Goal: Information Seeking & Learning: Learn about a topic

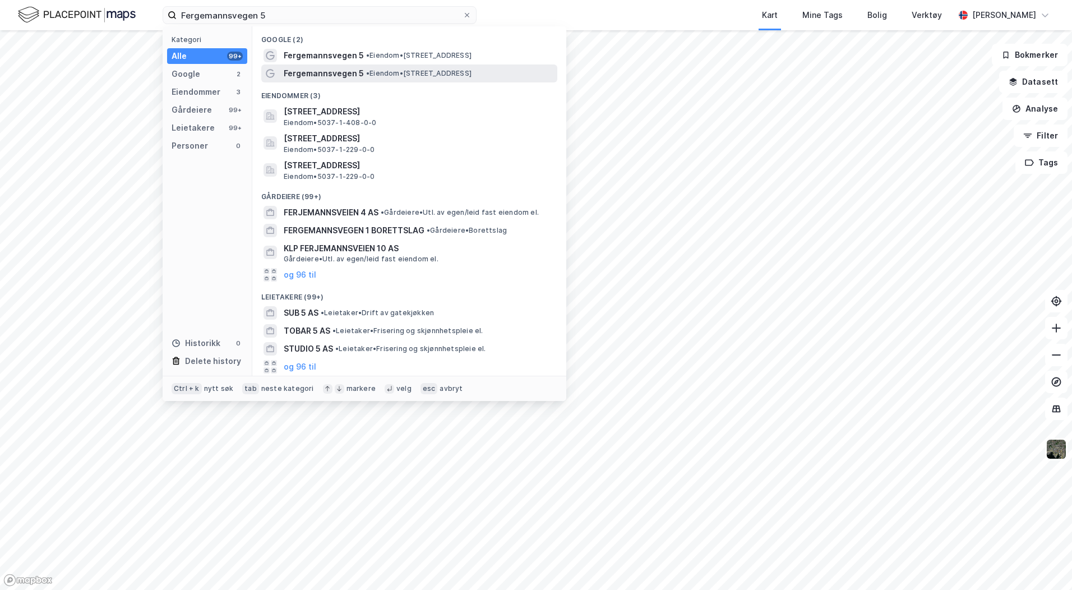
click at [348, 72] on span "Fergemannsvegen 5" at bounding box center [324, 73] width 80 height 13
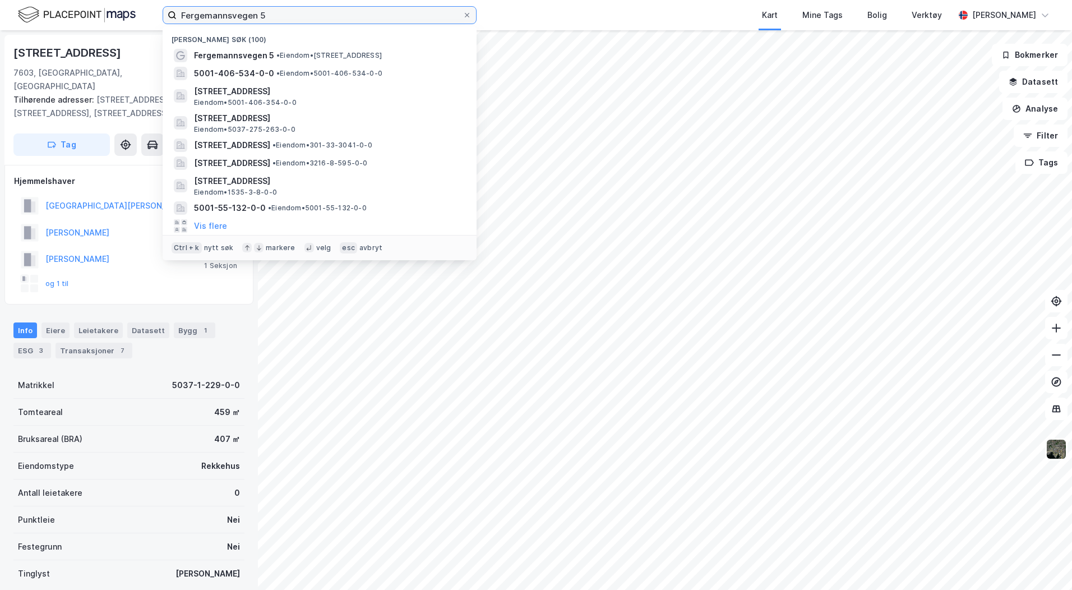
drag, startPoint x: 287, startPoint y: 14, endPoint x: 180, endPoint y: 13, distance: 106.5
click at [180, 13] on input "Fergemannsvegen 5" at bounding box center [320, 15] width 286 height 17
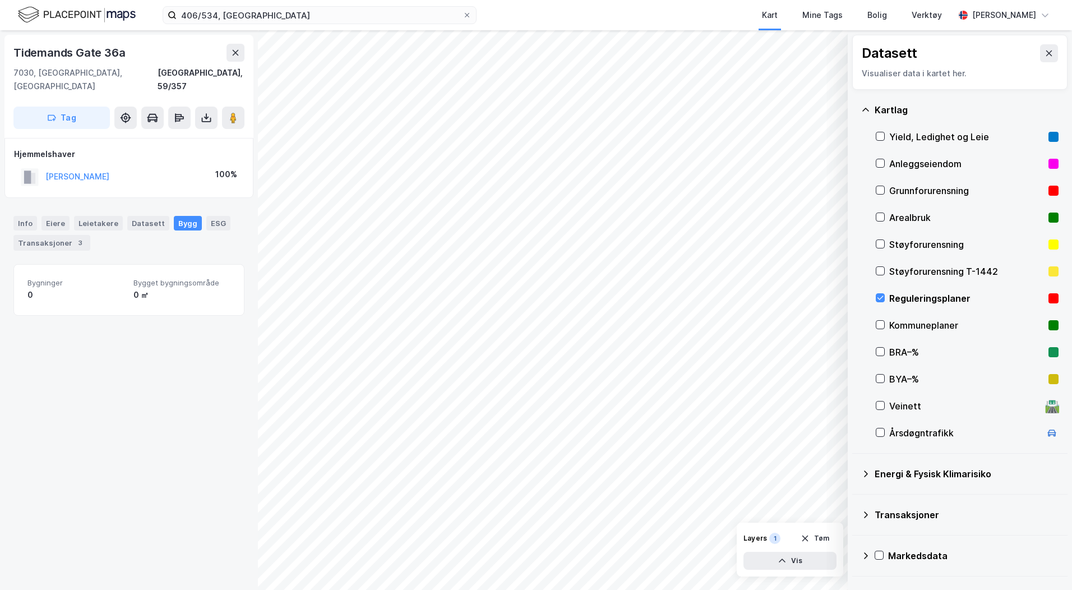
click at [154, 426] on div "[STREET_ADDRESS], 59/357 Tag Hjemmelshaver [PERSON_NAME] 100% Info Eiere Leieta…" at bounding box center [129, 310] width 258 height 560
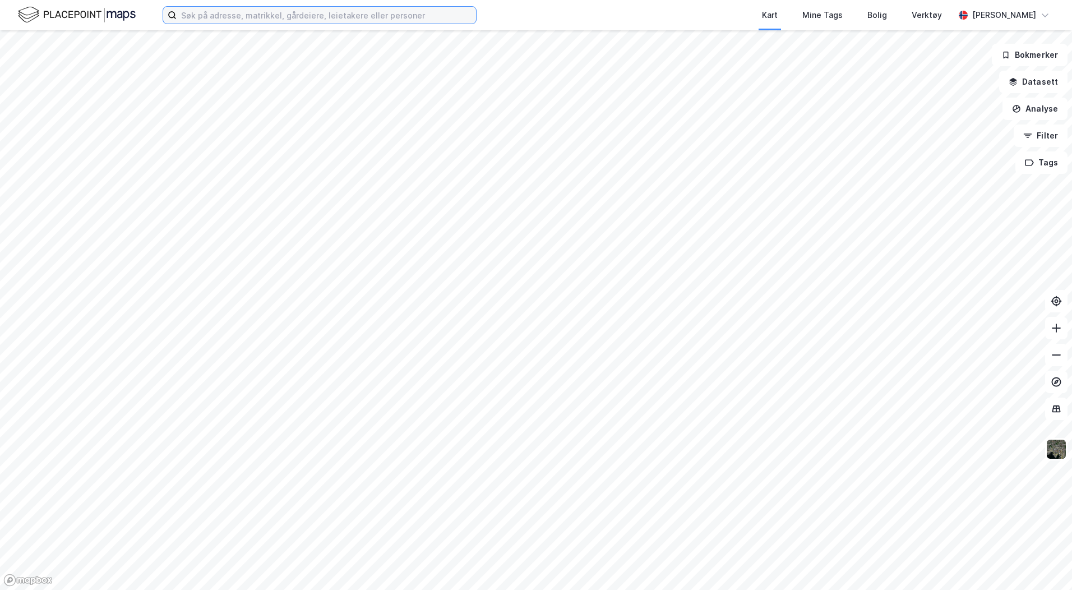
click at [213, 17] on input at bounding box center [326, 15] width 299 height 17
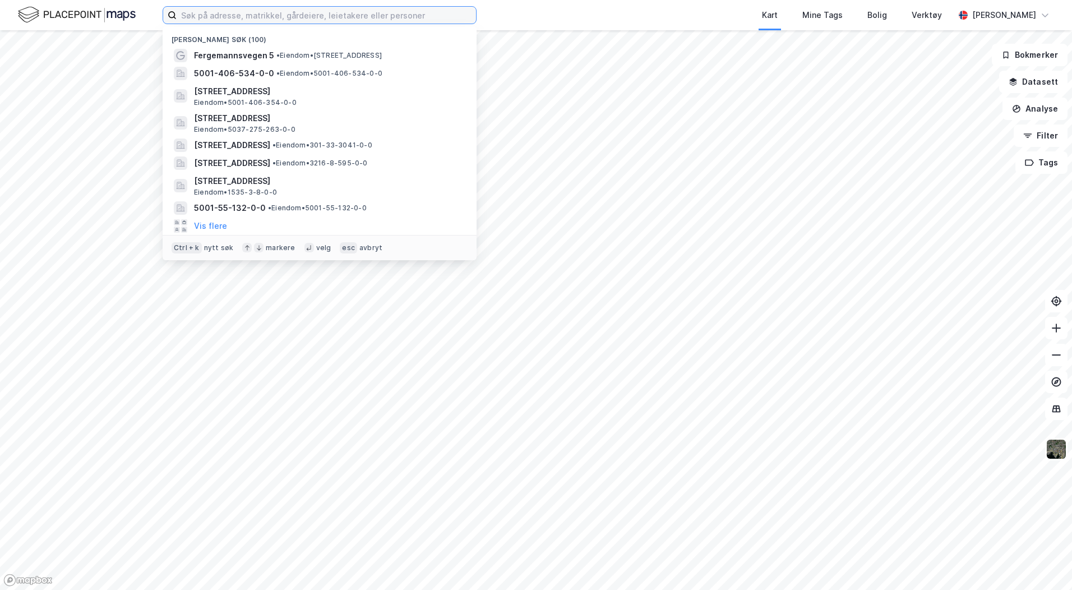
click at [225, 17] on input at bounding box center [326, 15] width 299 height 17
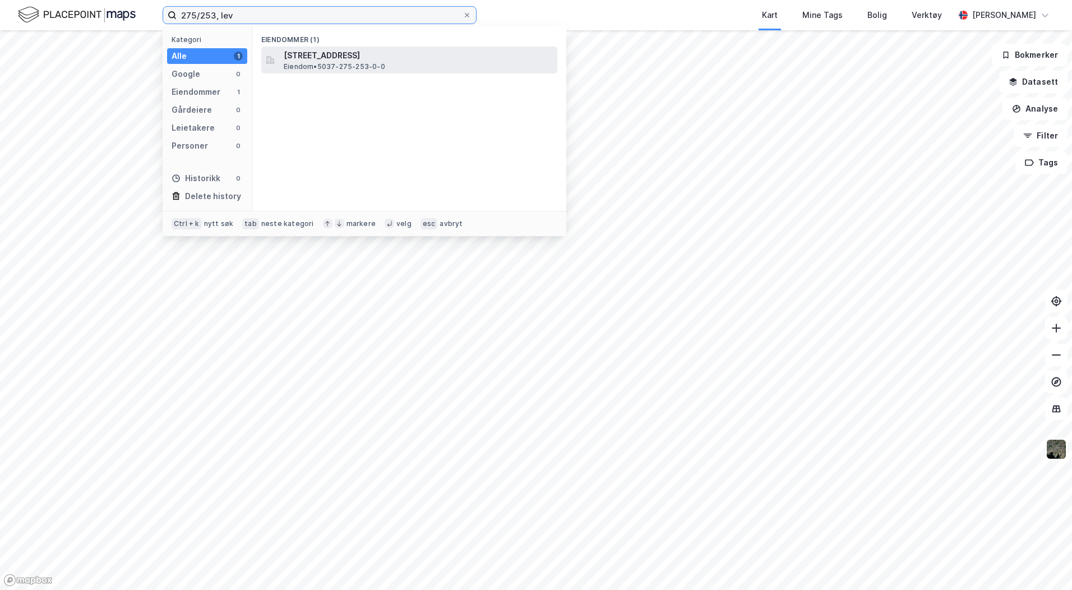
type input "275/253, lev"
click at [334, 59] on span "[STREET_ADDRESS]" at bounding box center [418, 55] width 269 height 13
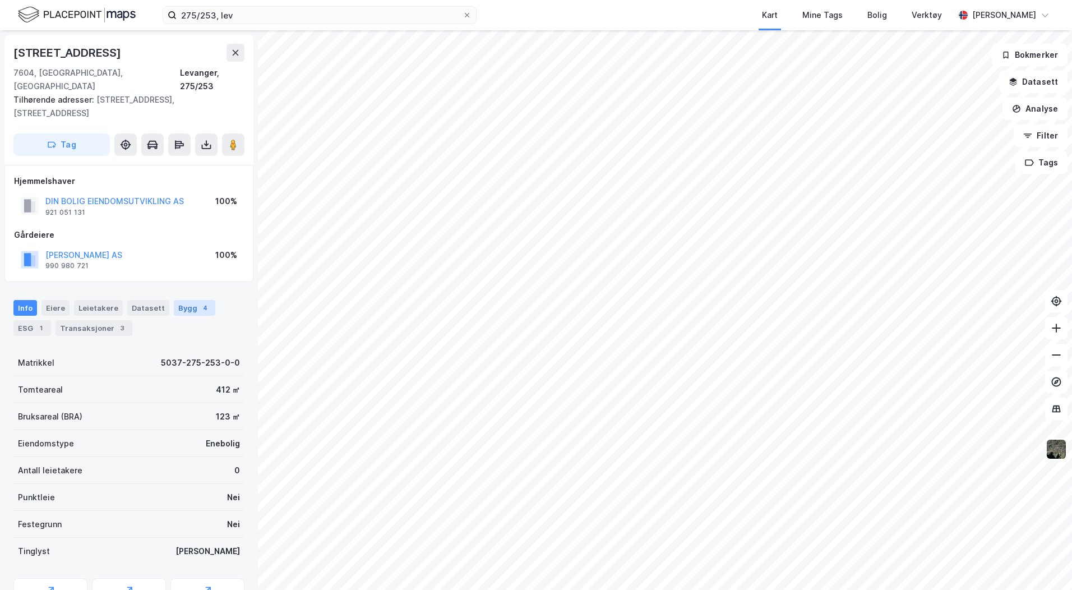
click at [183, 300] on div "Bygg 4" at bounding box center [194, 308] width 41 height 16
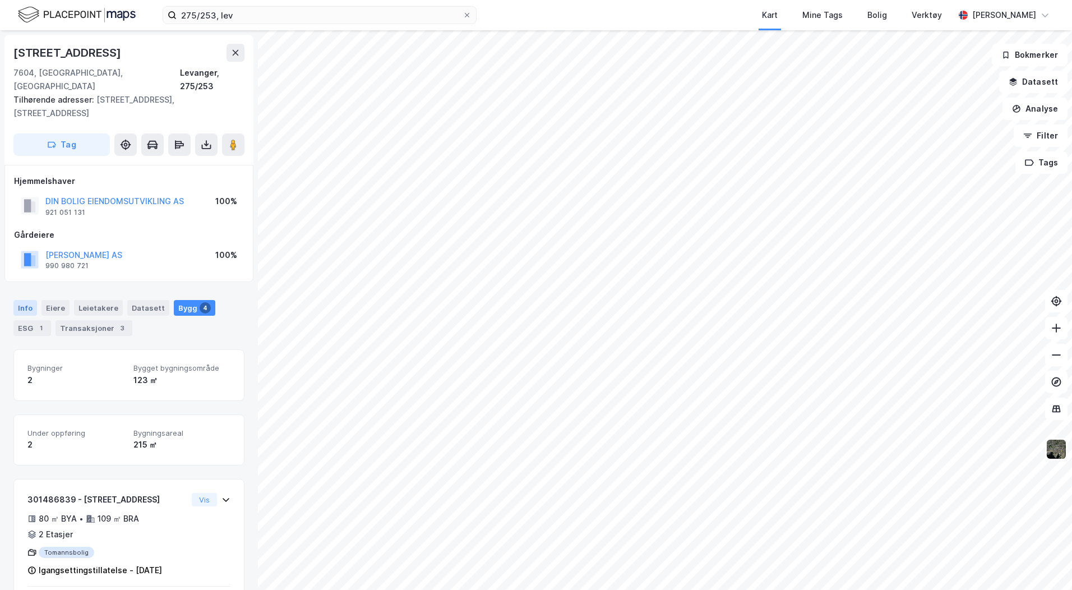
click at [22, 300] on div "Info" at bounding box center [25, 308] width 24 height 16
